Goal: Entertainment & Leisure: Consume media (video, audio)

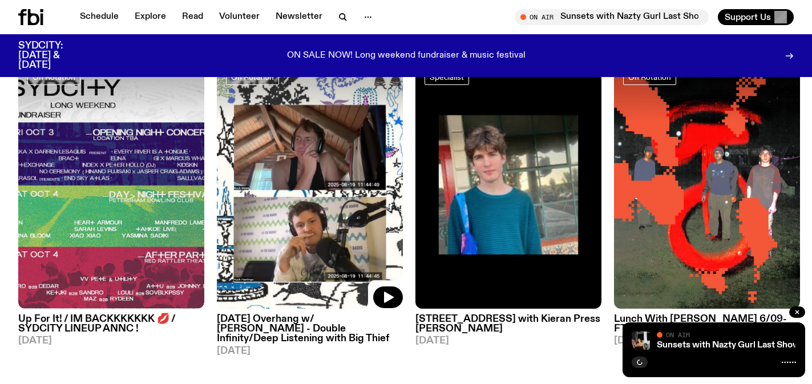
scroll to position [557, 0]
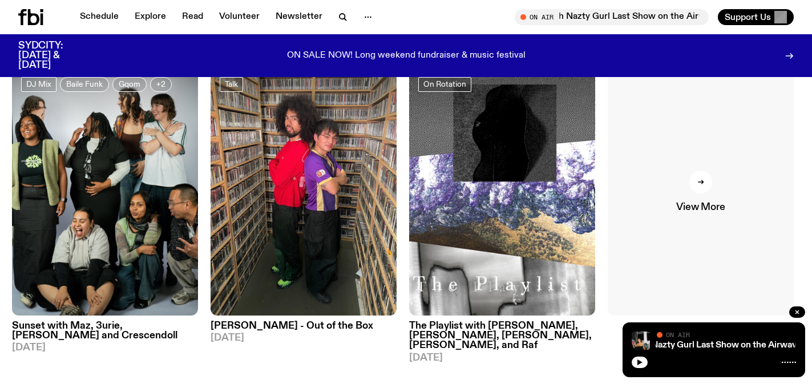
click at [705, 210] on span "View More" at bounding box center [700, 207] width 48 height 10
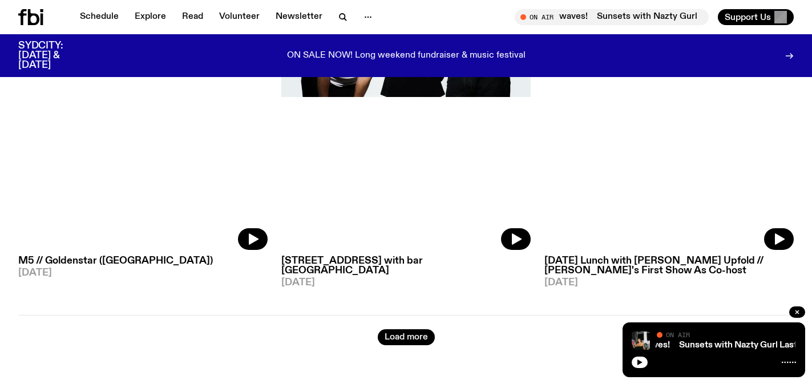
scroll to position [3003, 0]
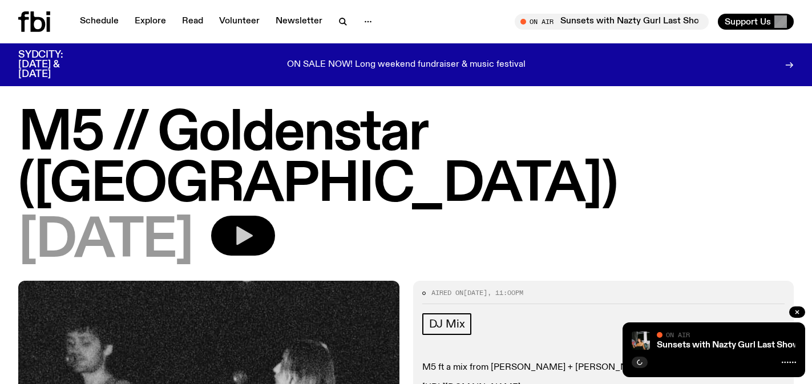
click at [254, 224] on icon "button" at bounding box center [243, 235] width 23 height 23
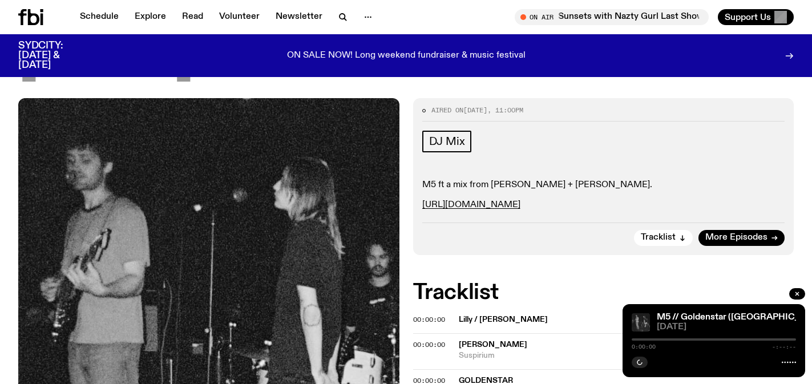
scroll to position [149, 0]
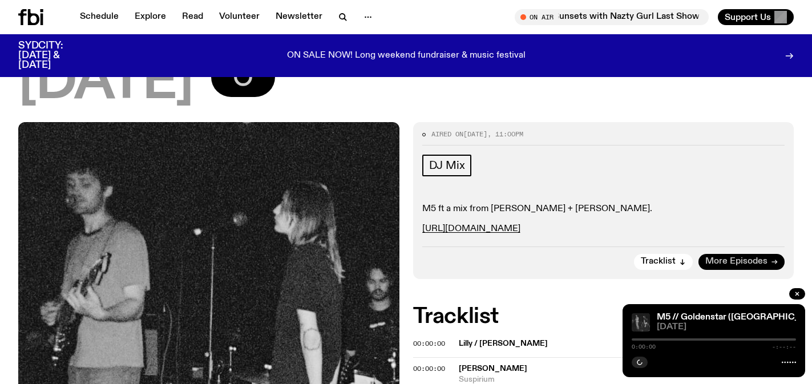
click at [727, 257] on span "More Episodes" at bounding box center [736, 261] width 62 height 9
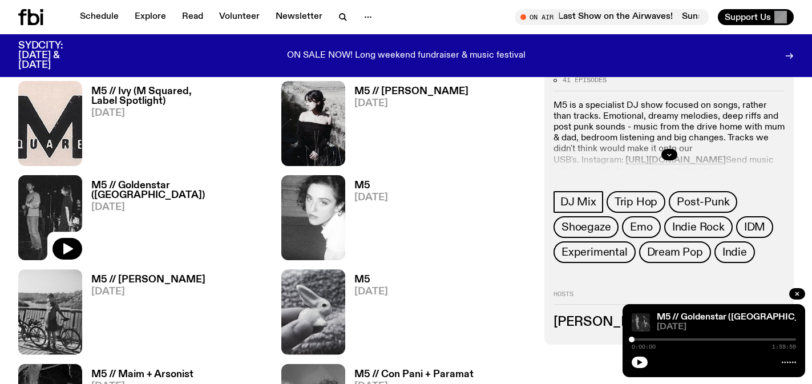
scroll to position [554, 0]
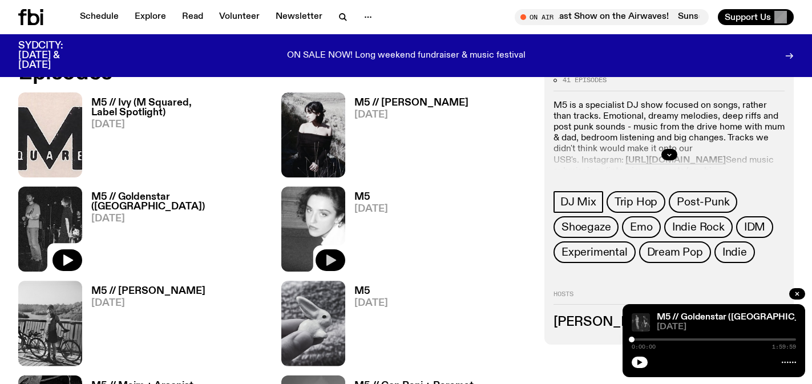
click at [334, 251] on button "button" at bounding box center [330, 260] width 30 height 22
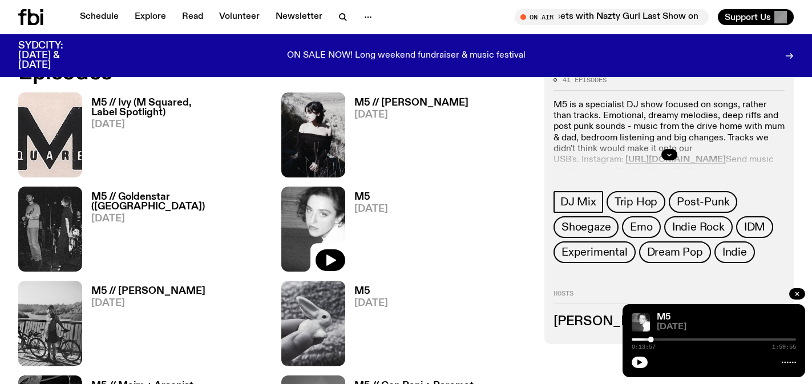
click at [651, 364] on div at bounding box center [713, 361] width 164 height 14
click at [642, 363] on icon "button" at bounding box center [639, 362] width 7 height 7
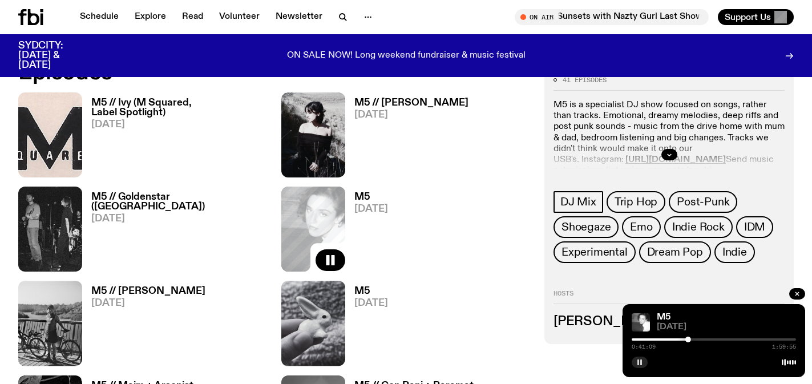
click at [642, 359] on icon "button" at bounding box center [639, 362] width 7 height 7
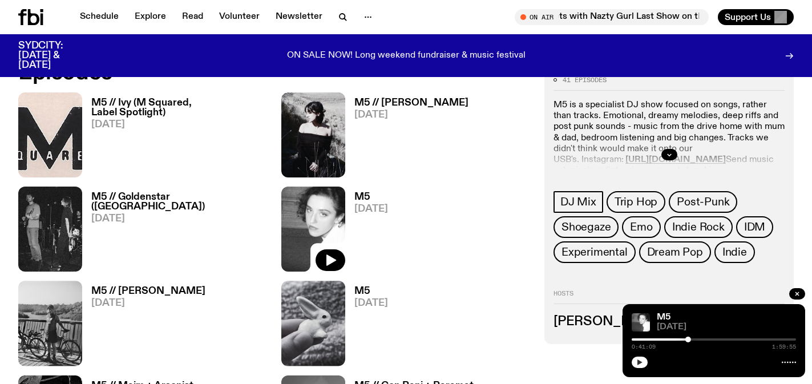
click at [631, 356] on button "button" at bounding box center [639, 361] width 16 height 11
